Goal: Find specific page/section: Find specific page/section

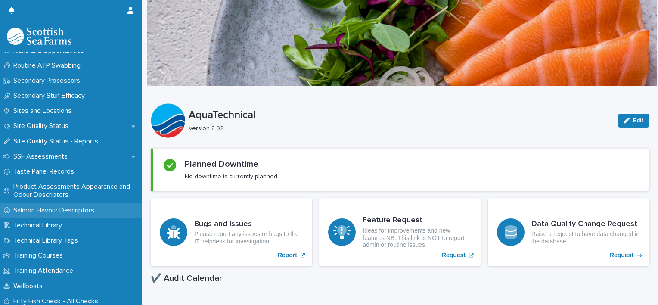
scroll to position [1225, 0]
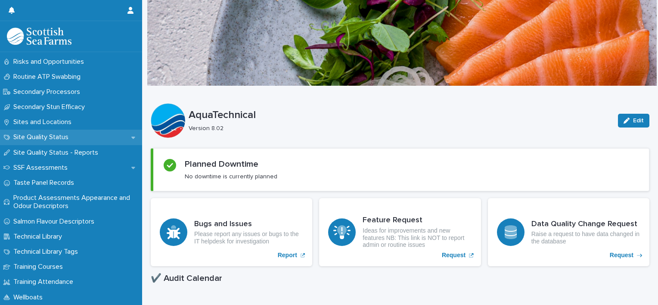
click at [37, 140] on p "Site Quality Status" at bounding box center [42, 137] width 65 height 8
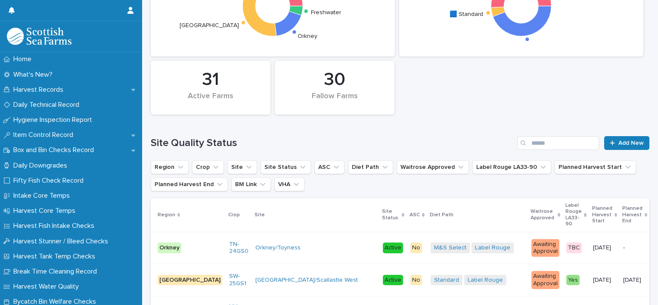
scroll to position [158, 0]
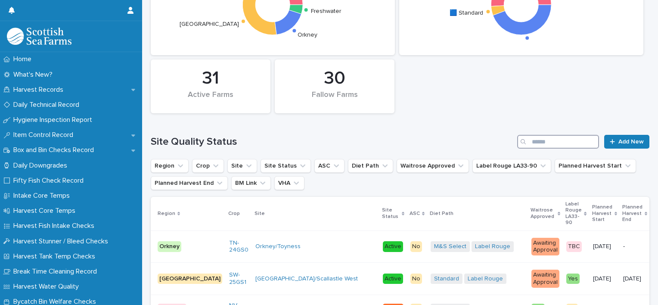
click at [532, 140] on input "Search" at bounding box center [558, 142] width 82 height 14
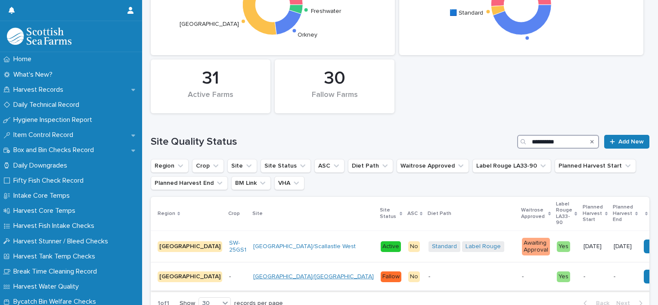
type input "**********"
click at [253, 277] on link "[GEOGRAPHIC_DATA]/[GEOGRAPHIC_DATA]" at bounding box center [313, 276] width 121 height 7
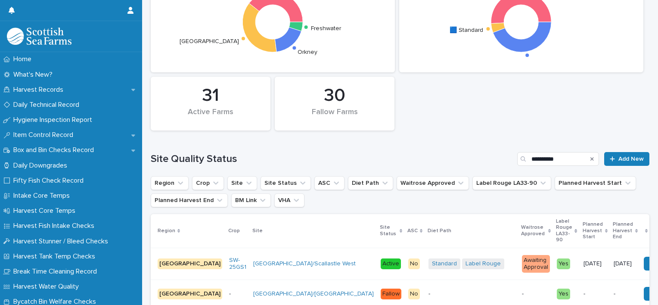
scroll to position [230, 0]
